Goal: Check status: Check status

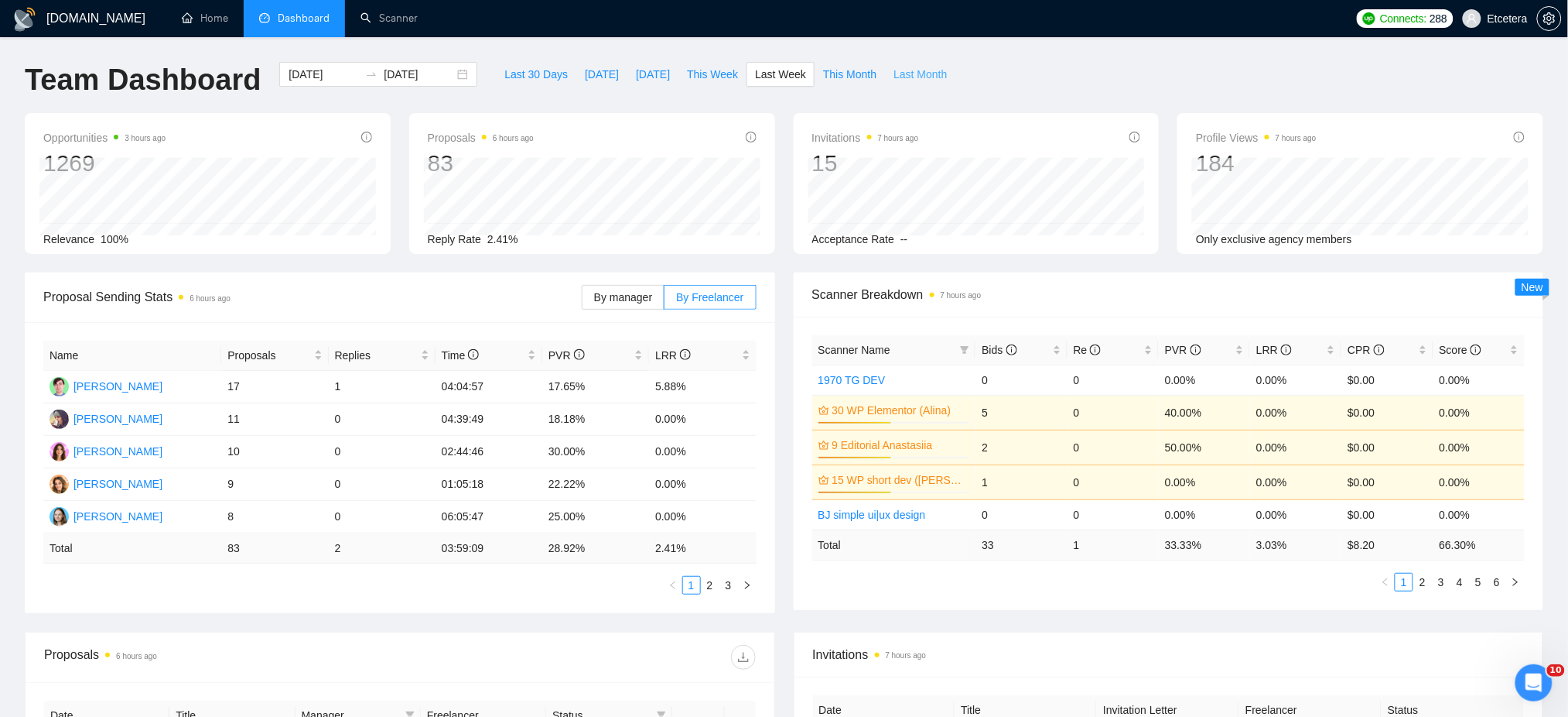
click at [895, 71] on span "Last Month" at bounding box center [920, 74] width 54 height 17
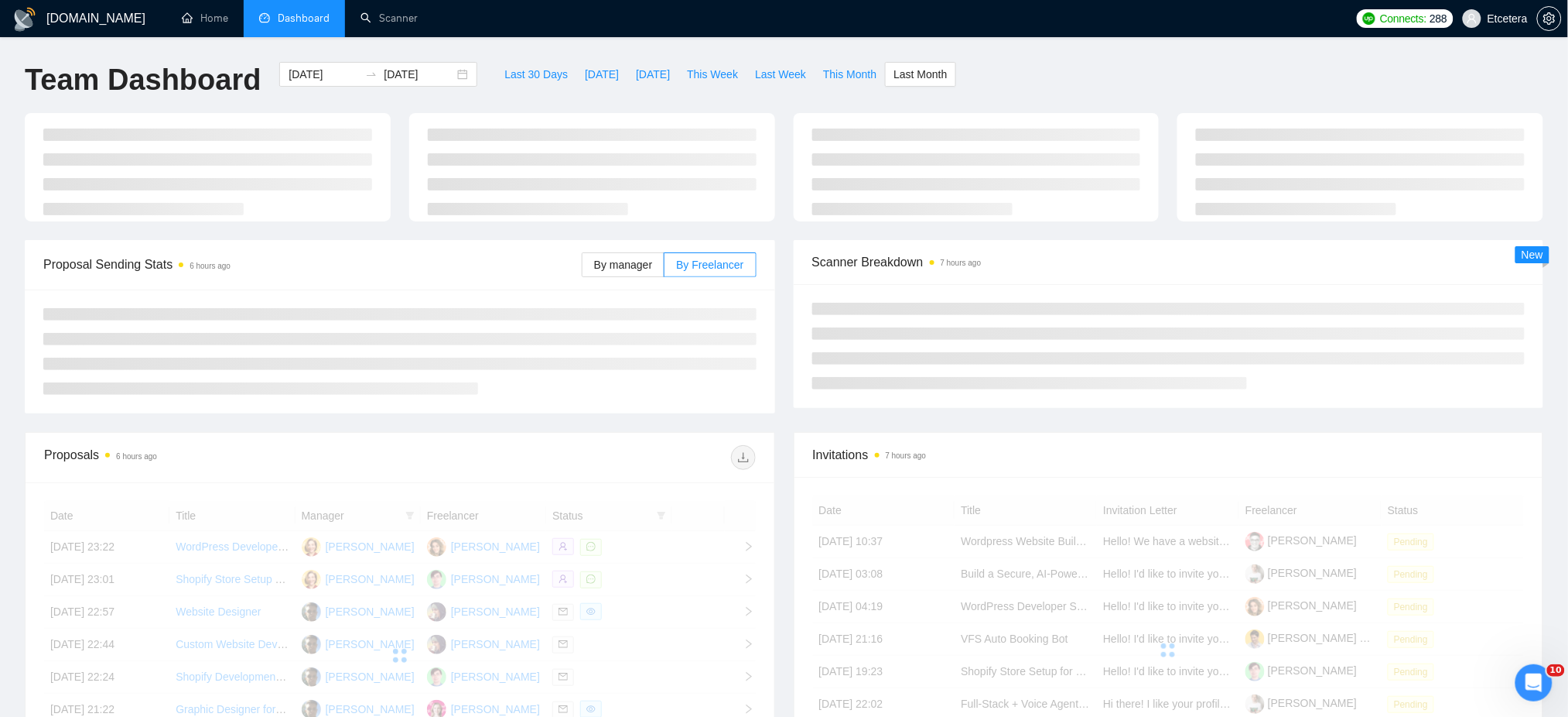
type input "[DATE]"
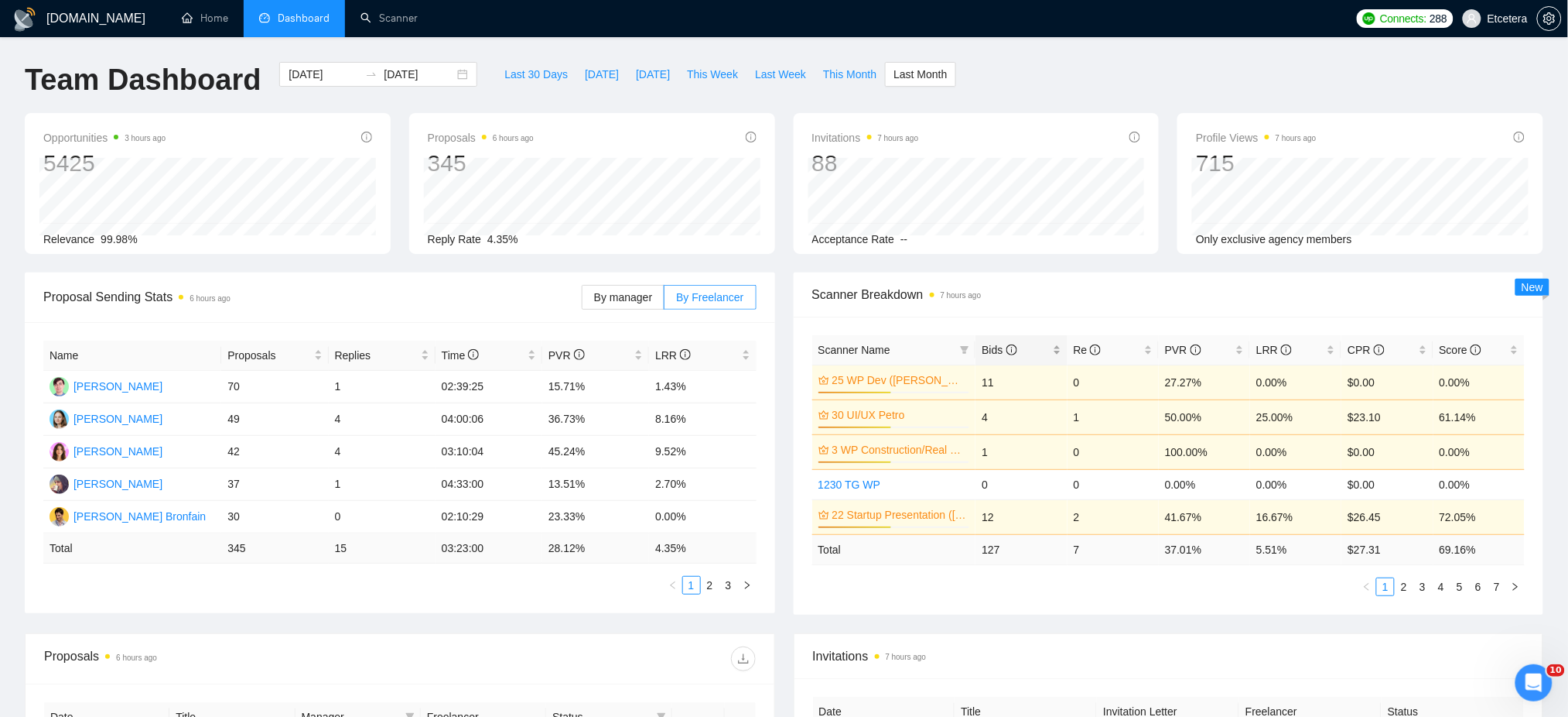
click at [1058, 347] on div "Bids" at bounding box center [1021, 349] width 79 height 17
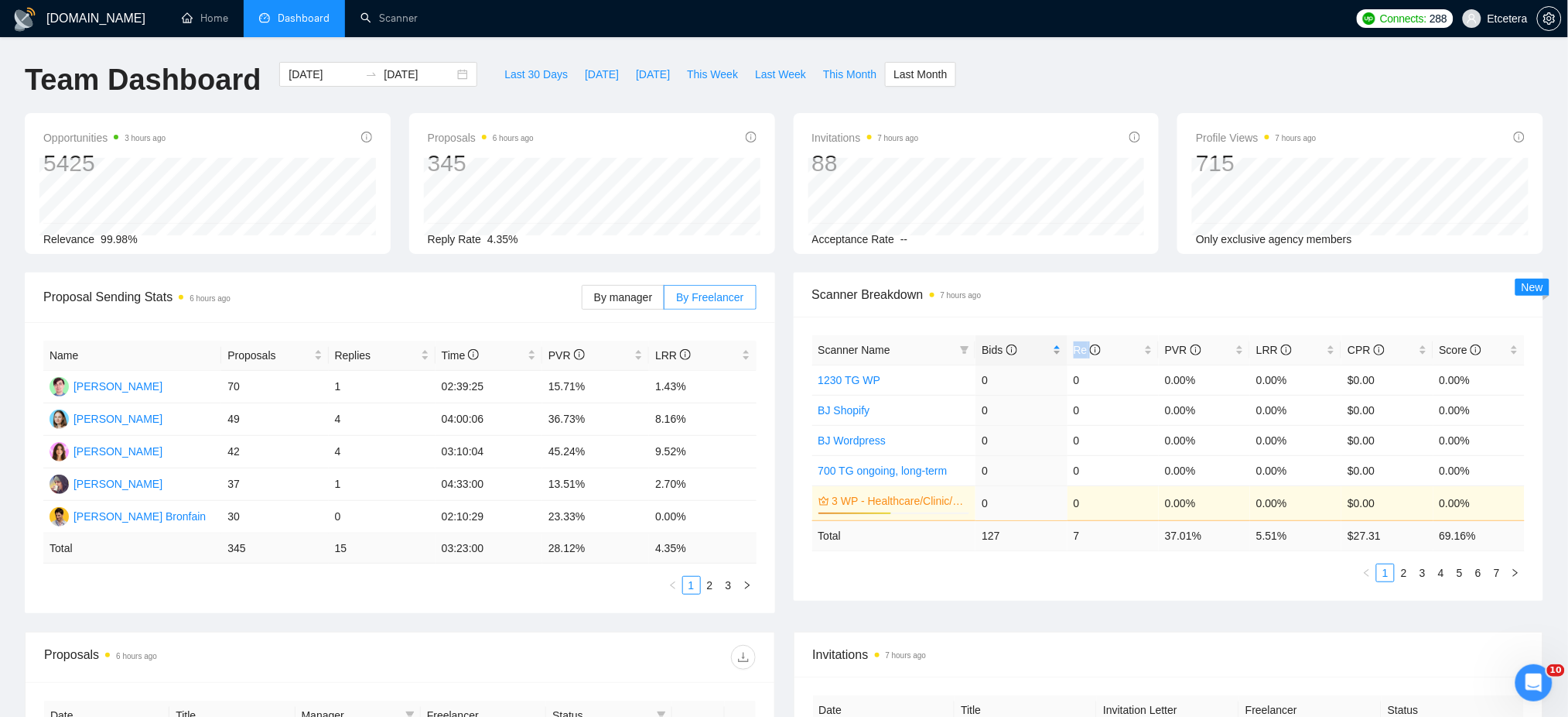
click at [1058, 347] on div "Bids" at bounding box center [1021, 349] width 79 height 17
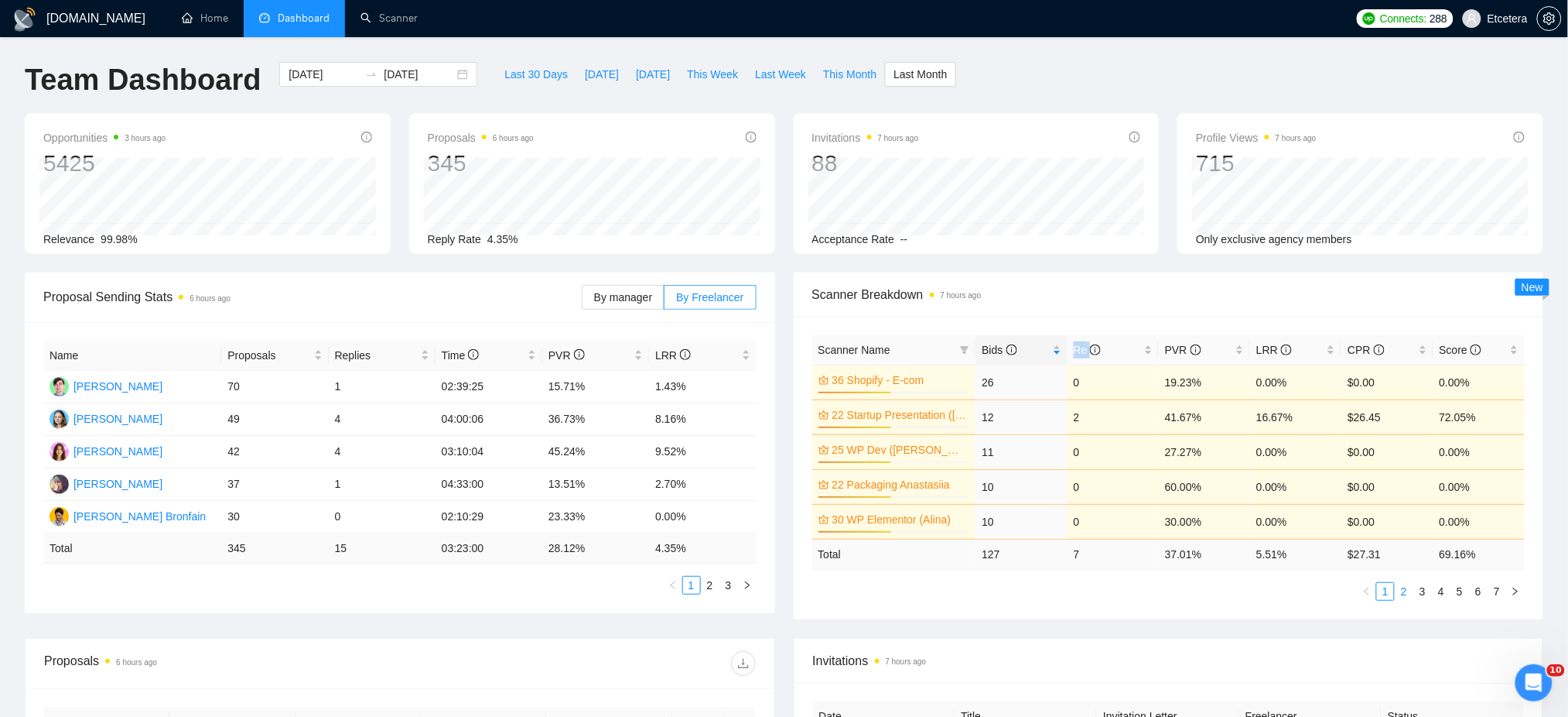
click at [1405, 594] on link "2" at bounding box center [1404, 590] width 17 height 17
click at [1420, 589] on link "3" at bounding box center [1422, 590] width 17 height 17
click at [712, 588] on link "2" at bounding box center [710, 584] width 17 height 17
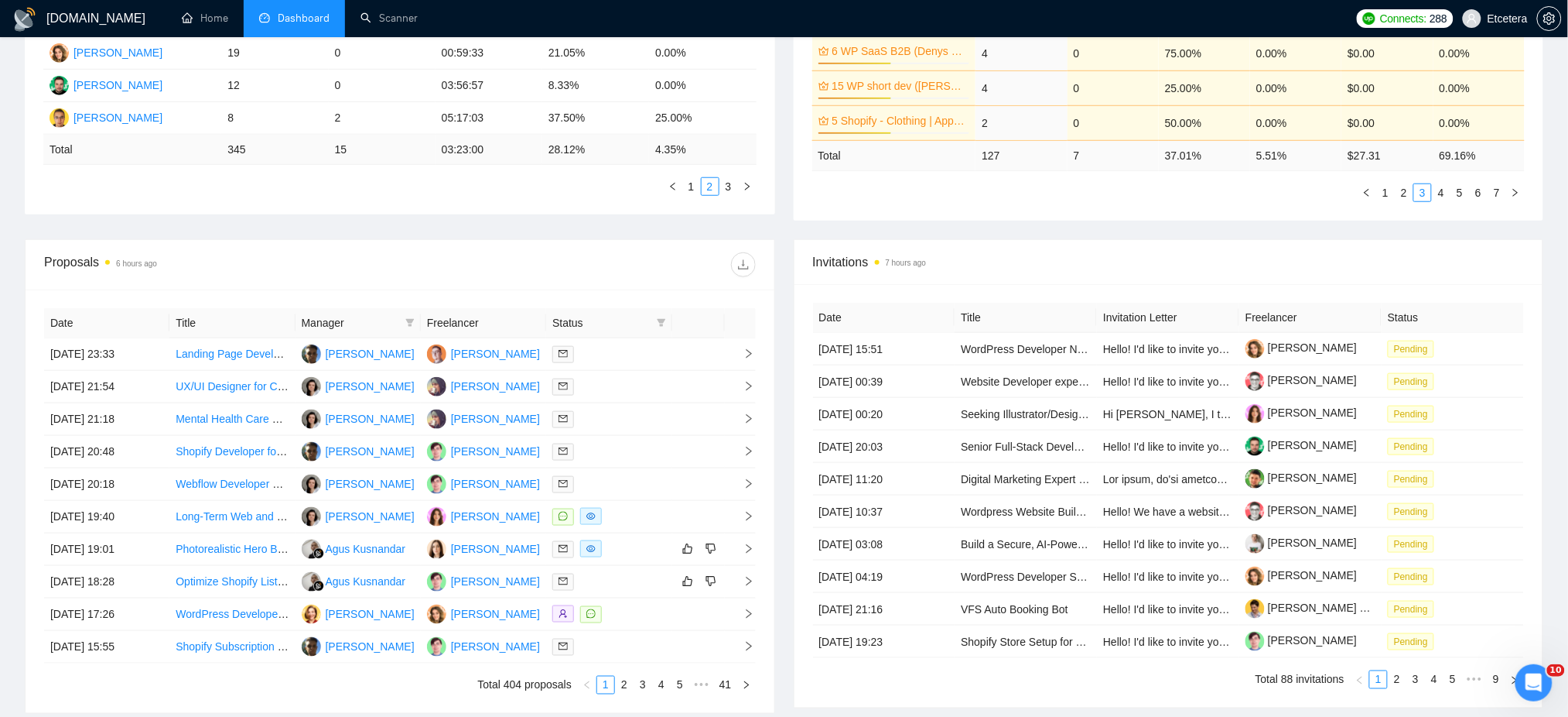
scroll to position [413, 0]
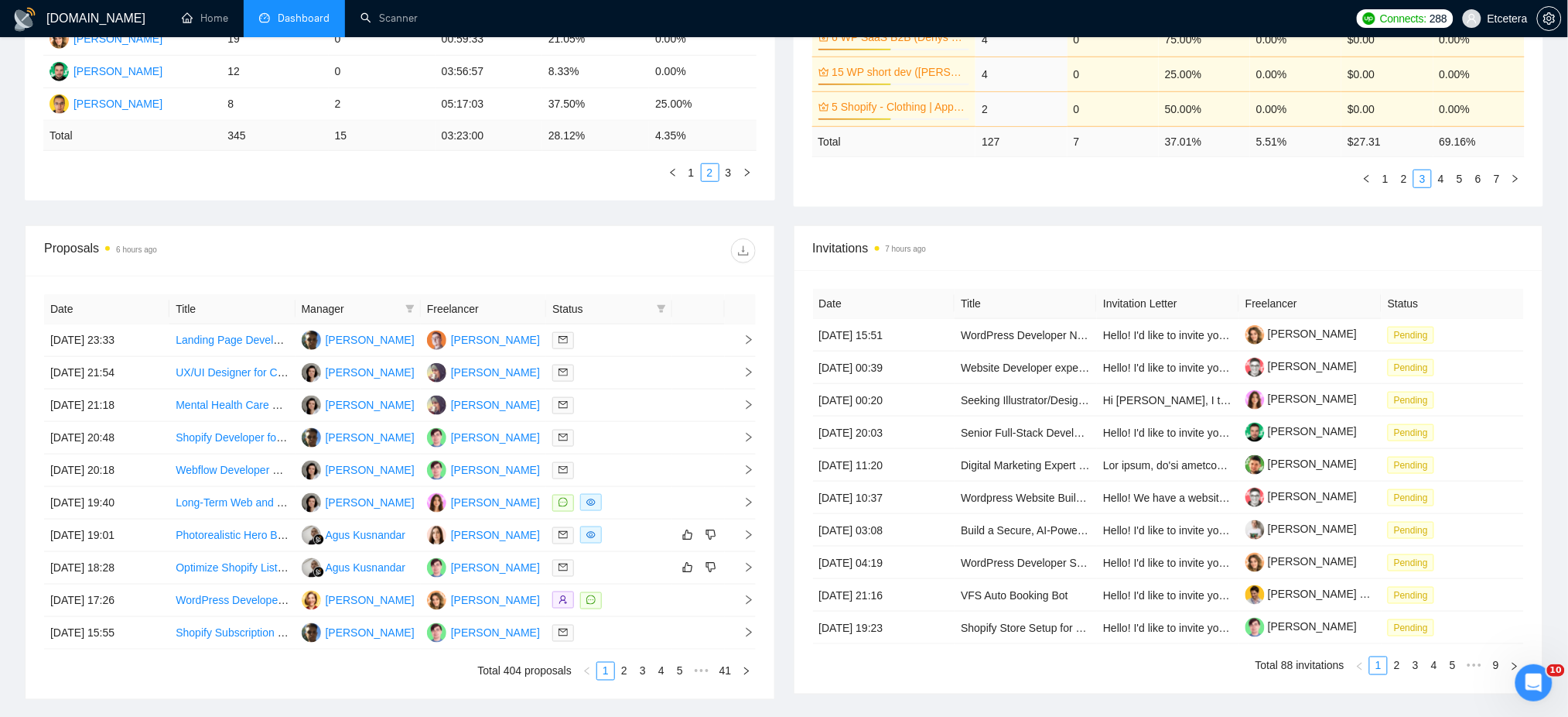
click at [528, 309] on th "Freelancer" at bounding box center [483, 310] width 126 height 31
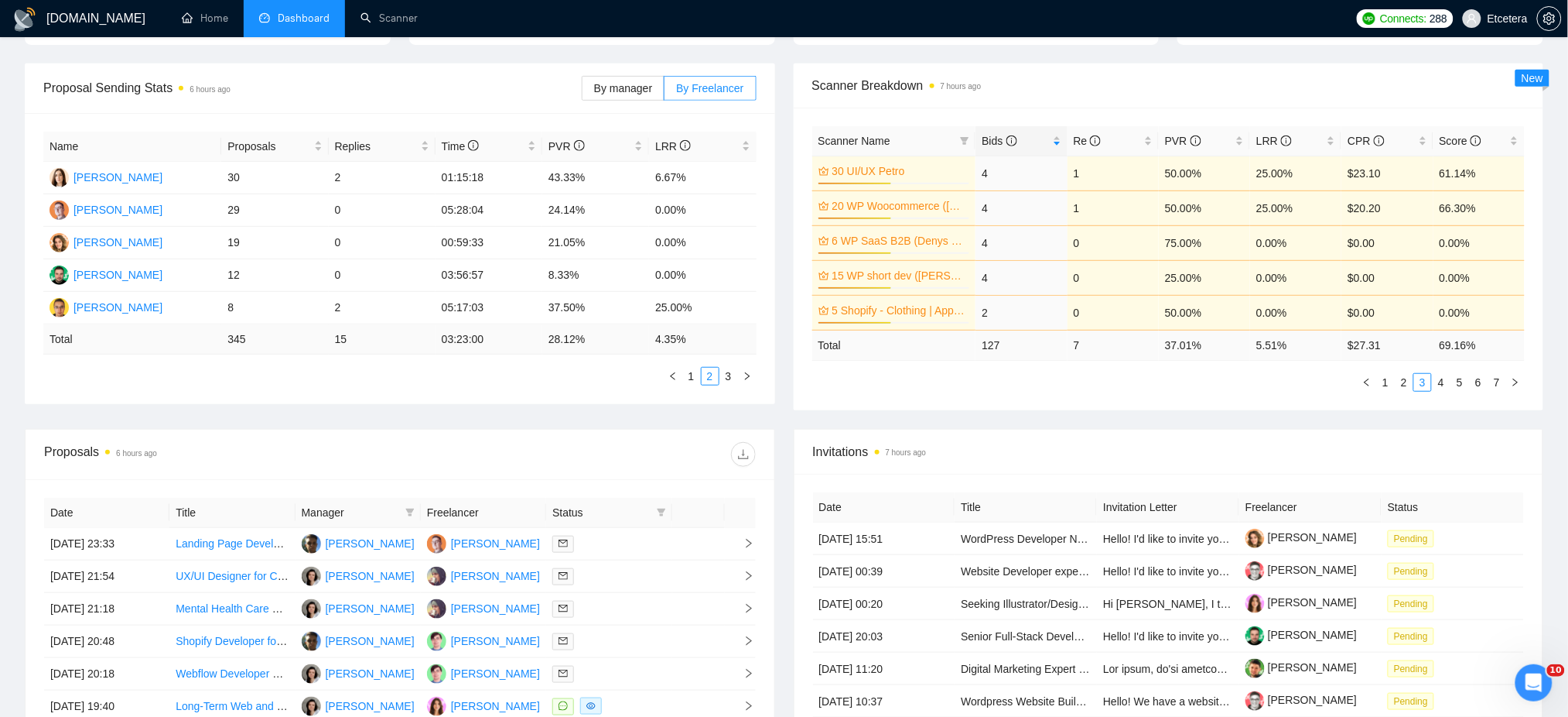
scroll to position [0, 0]
